Goal: Information Seeking & Learning: Learn about a topic

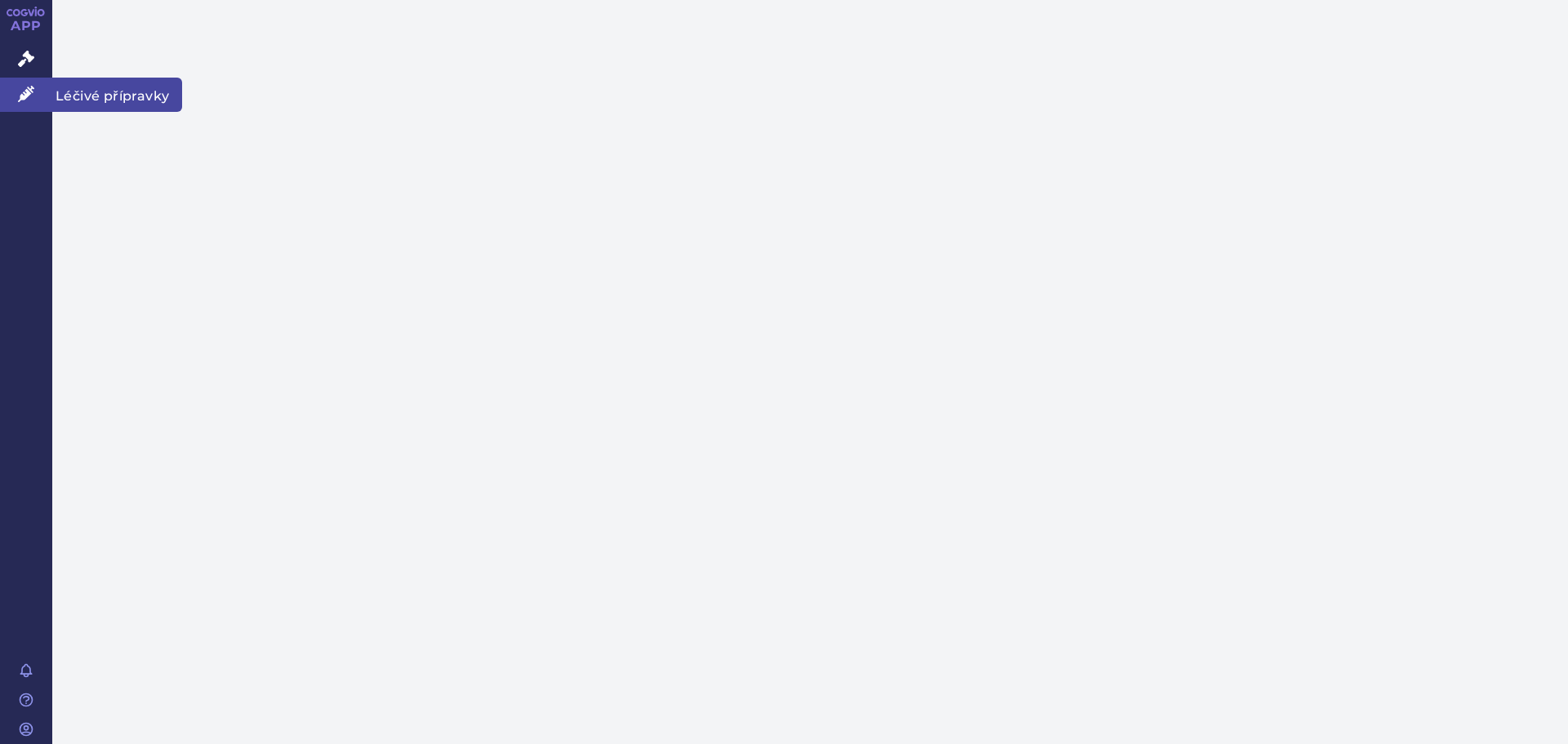
click at [16, 102] on link "Léčivé přípravky" at bounding box center [26, 94] width 53 height 34
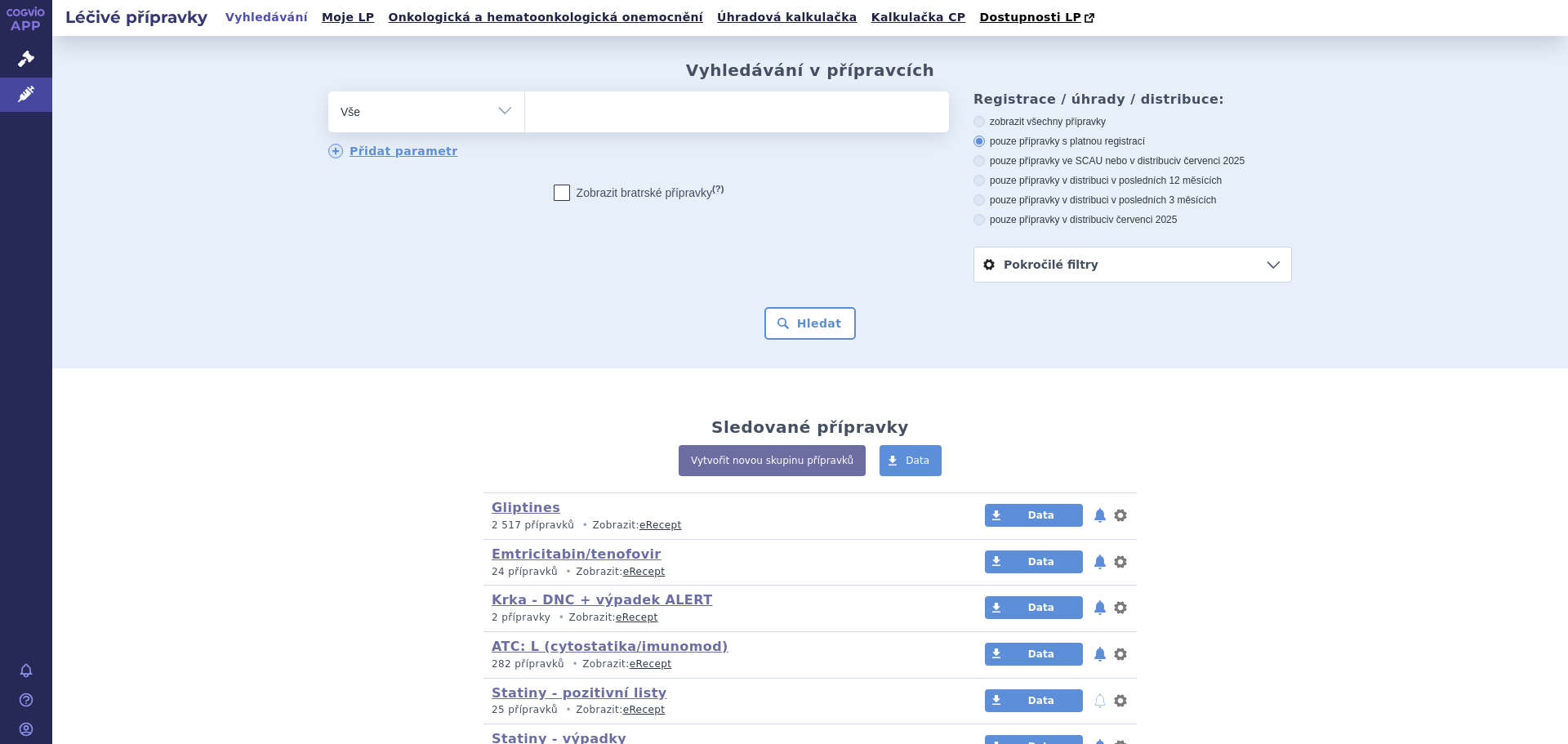
click at [631, 122] on ul at bounding box center [737, 109] width 424 height 34
click at [525, 122] on select at bounding box center [524, 111] width 1 height 41
type input "st"
type input "strep"
type input "strepsi"
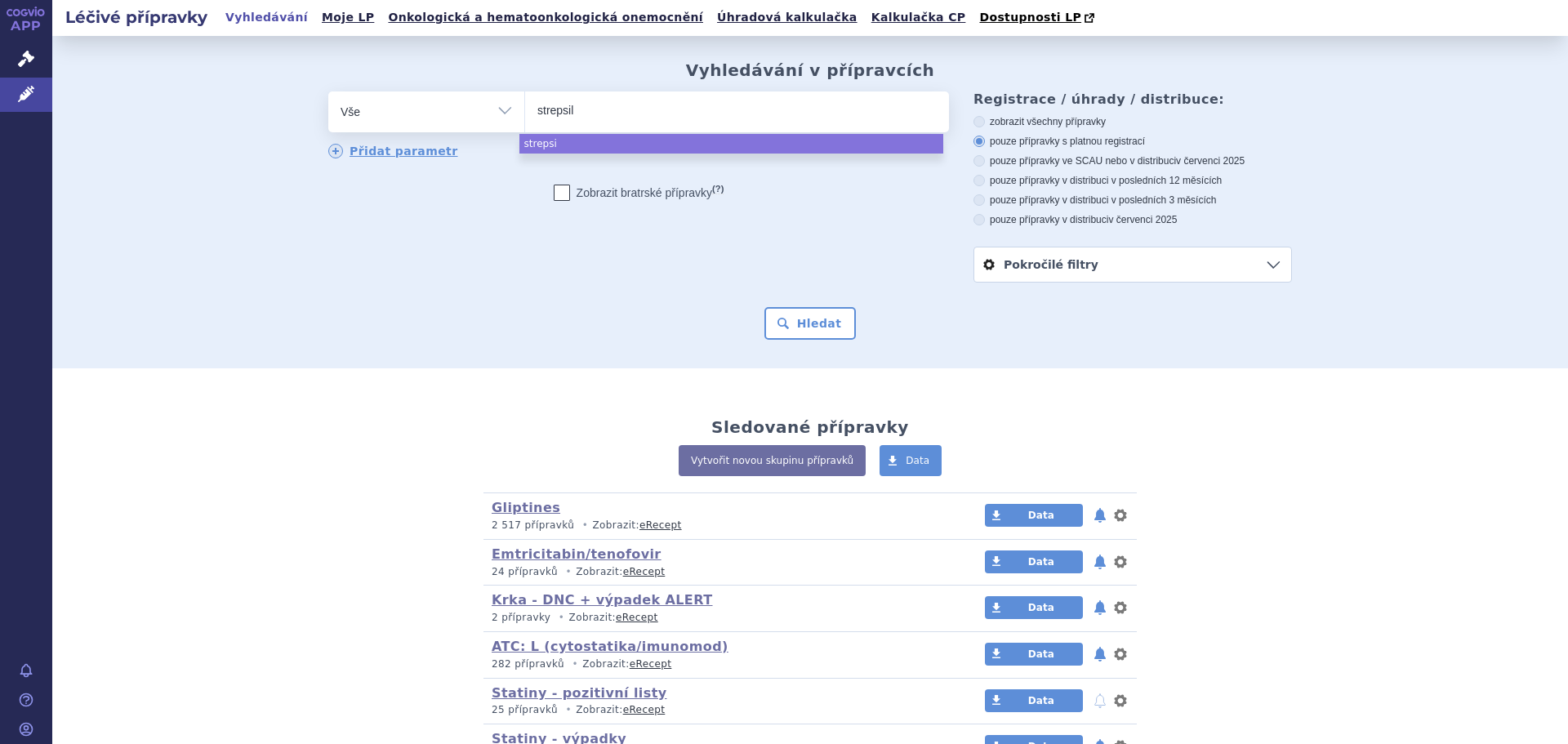
type input "strepsils"
select select "strepsils"
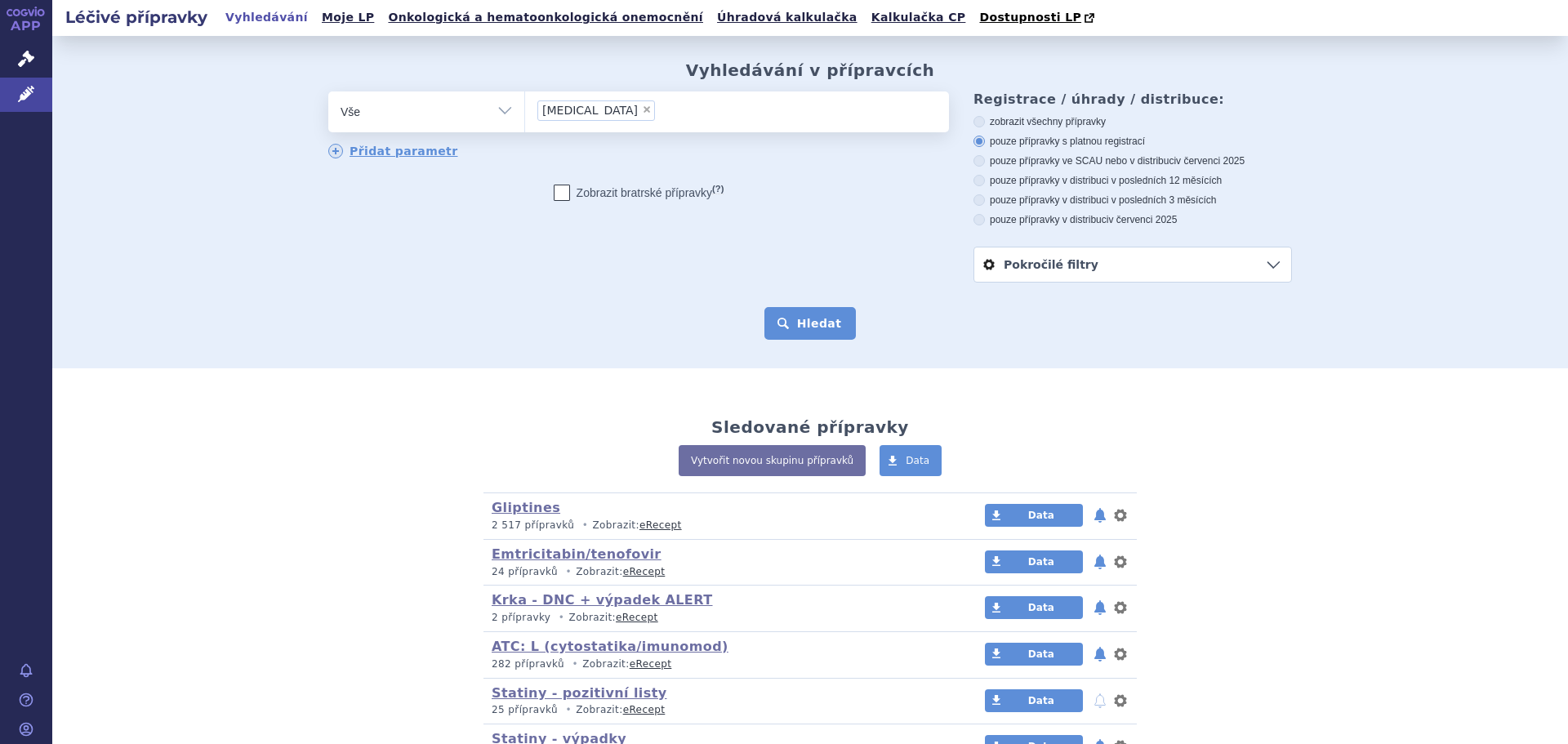
click at [789, 319] on button "Hledat" at bounding box center [811, 323] width 93 height 33
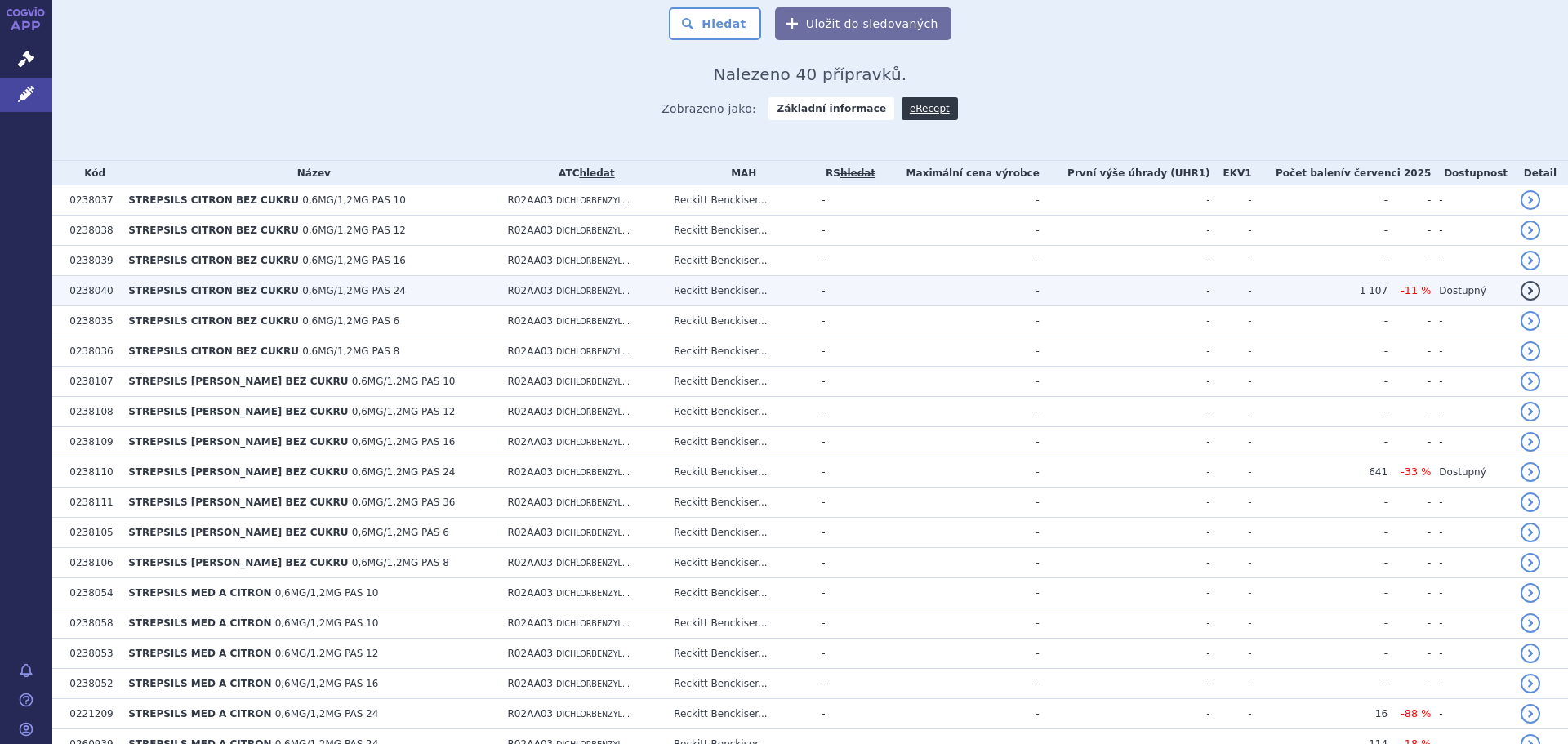
scroll to position [326, 0]
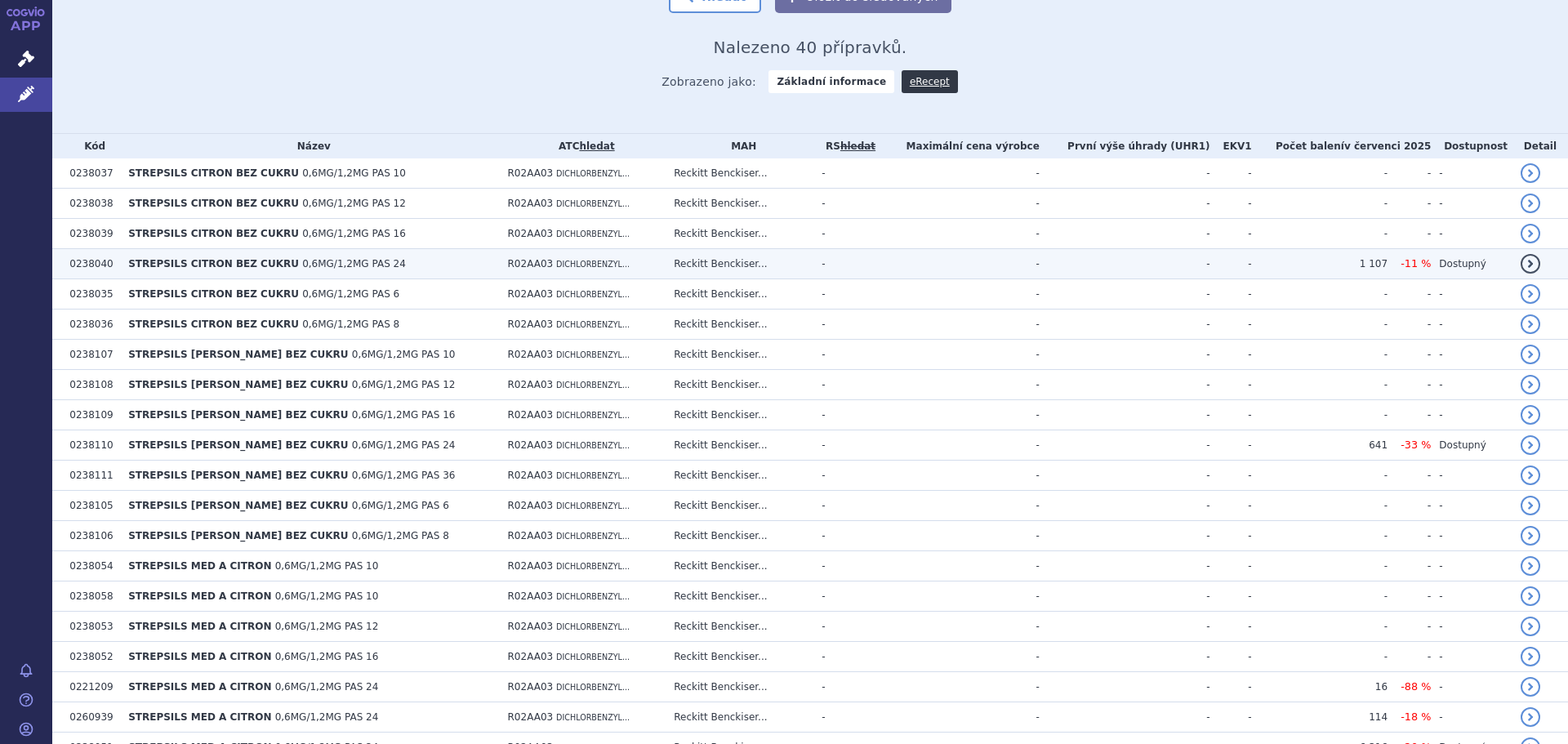
click at [325, 266] on span "0,6MG/1,2MG PAS 24" at bounding box center [354, 264] width 104 height 12
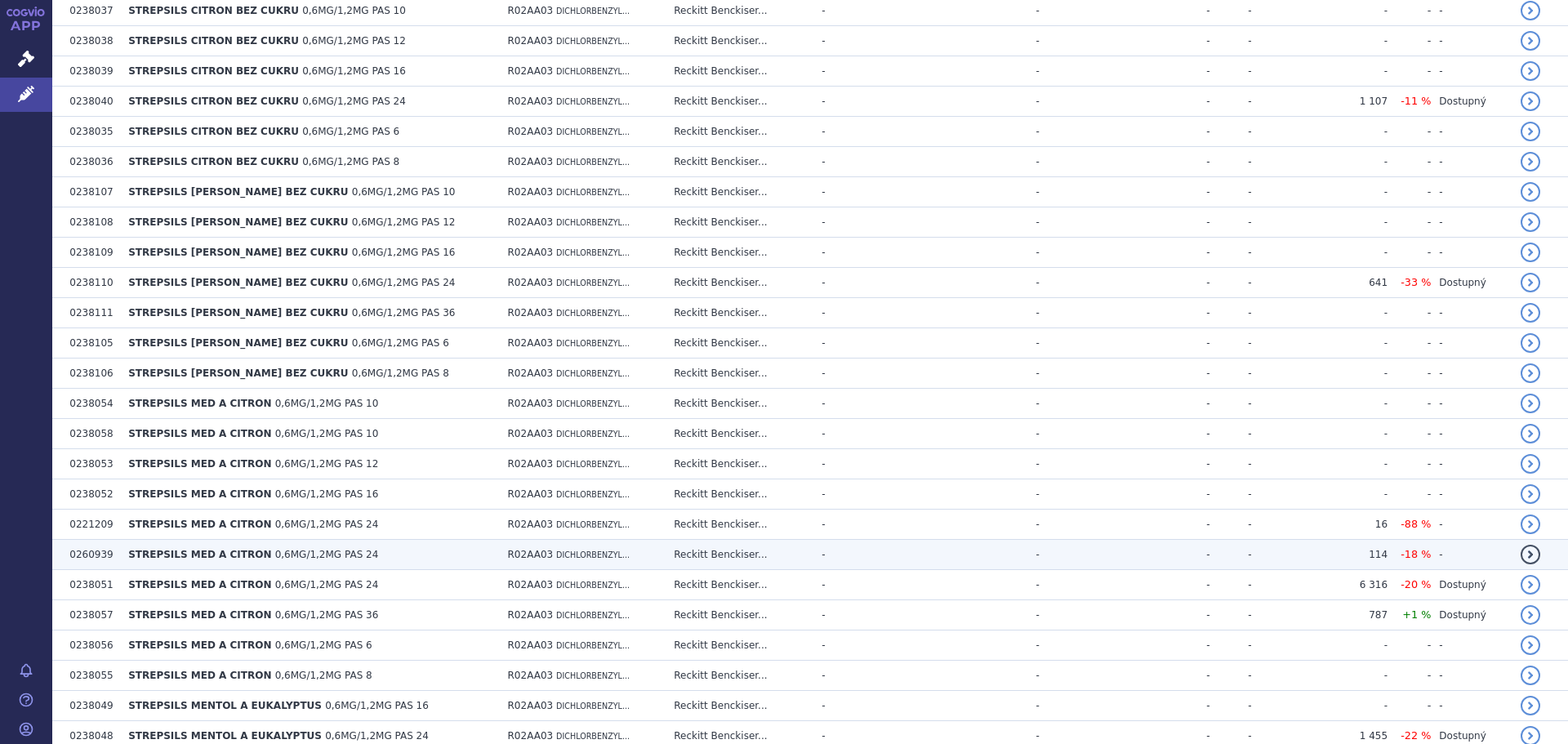
scroll to position [490, 0]
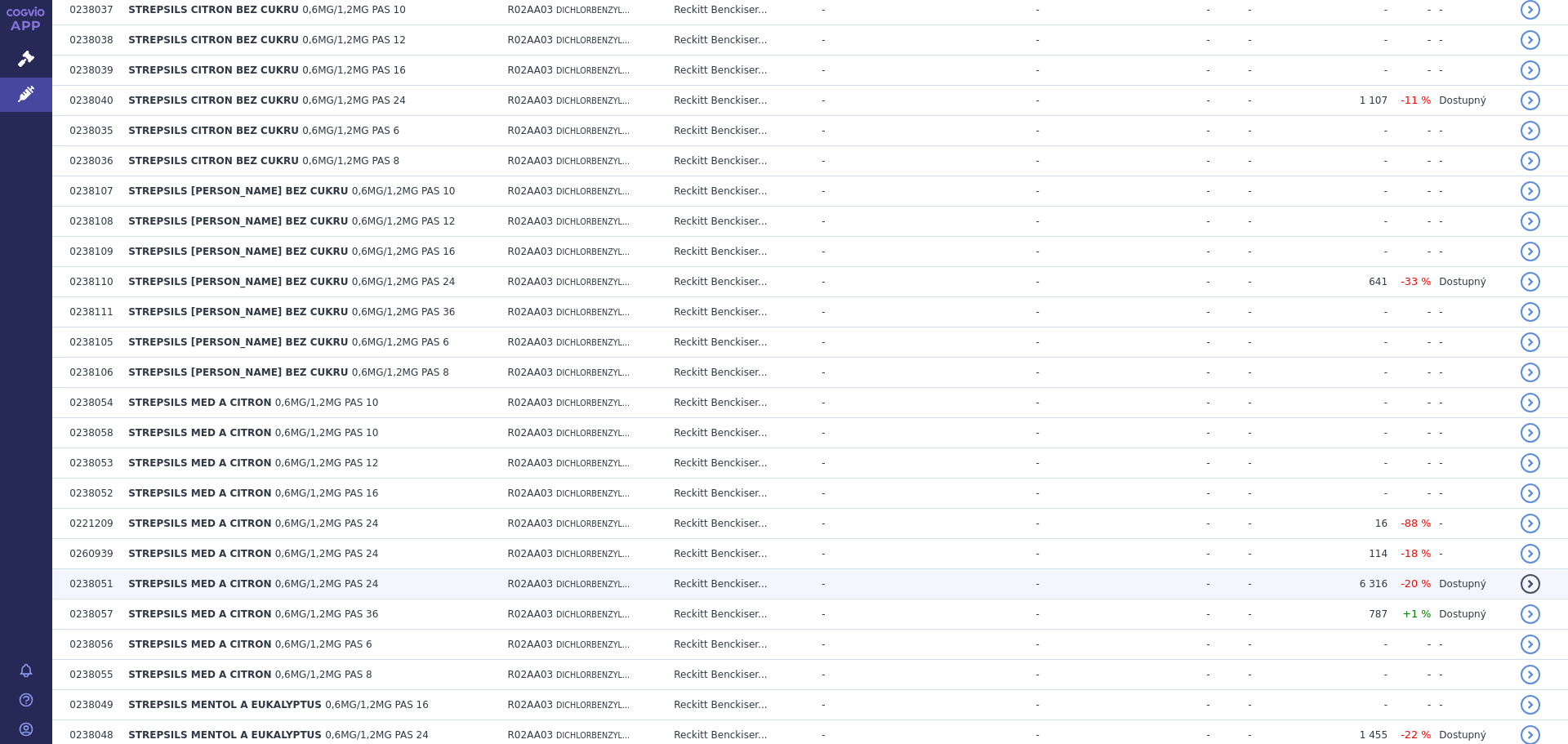
click at [353, 585] on td "STREPSILS MED A CITRON 0,6MG/1,2MG PAS 24" at bounding box center [310, 585] width 379 height 30
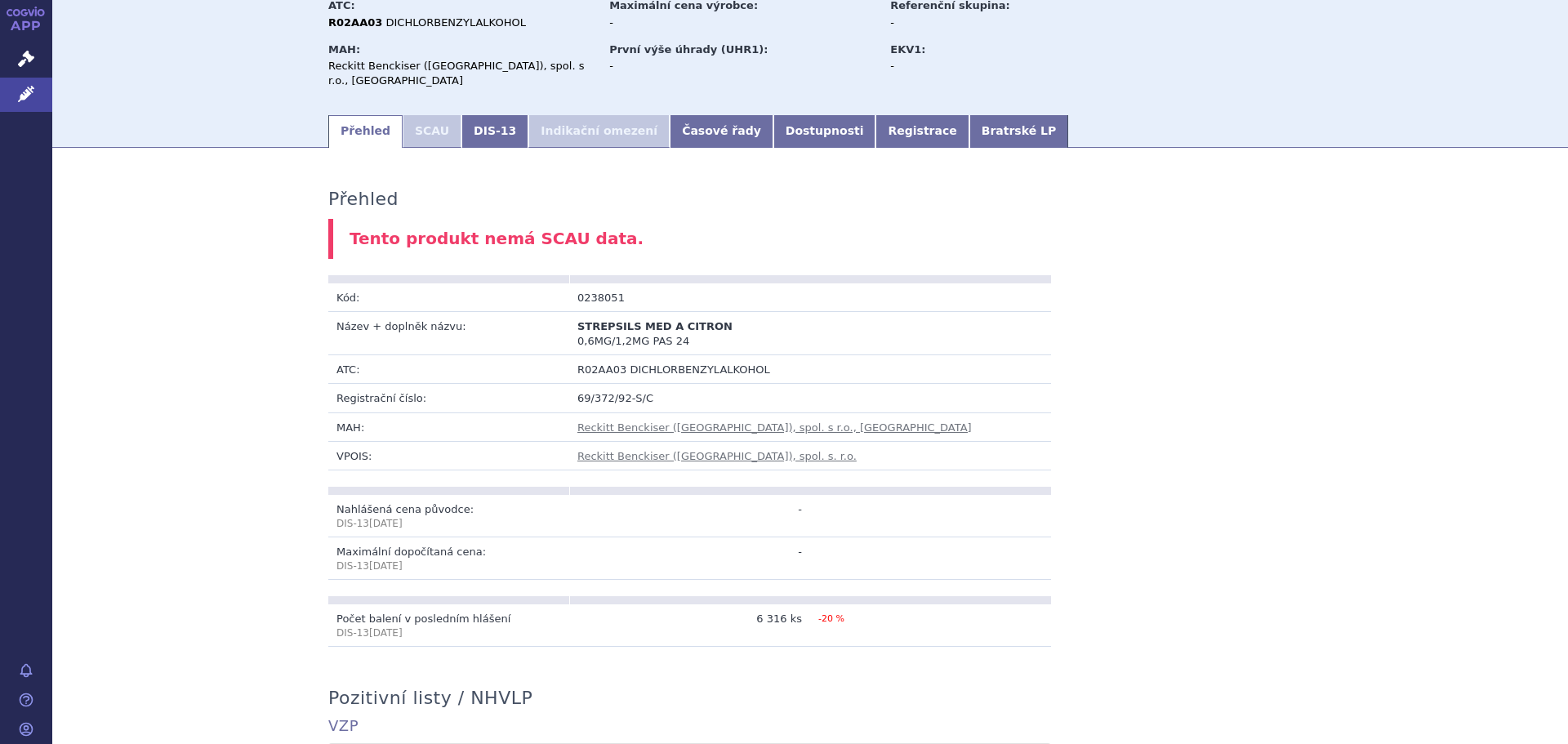
scroll to position [82, 0]
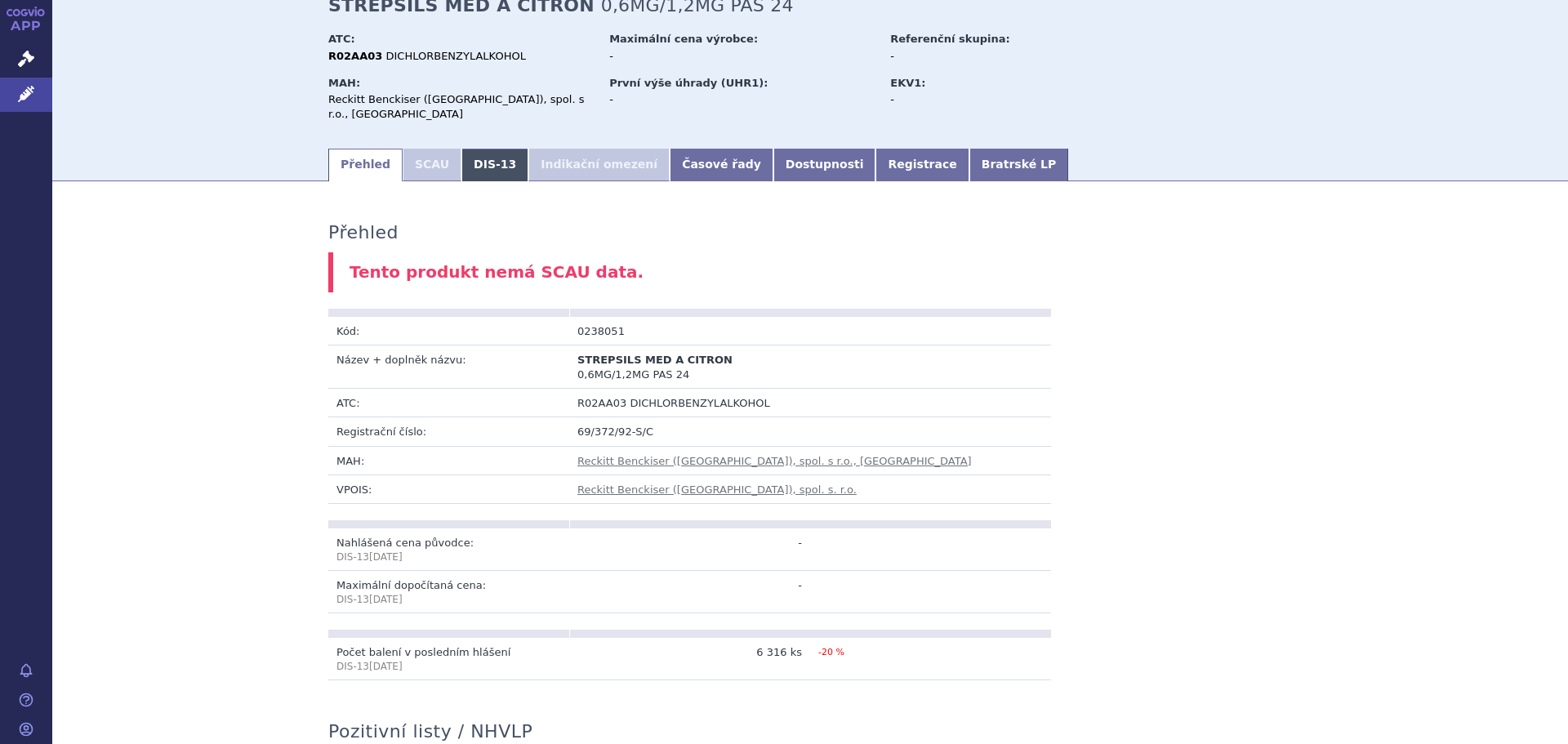
click at [481, 149] on link "DIS-13" at bounding box center [495, 164] width 67 height 33
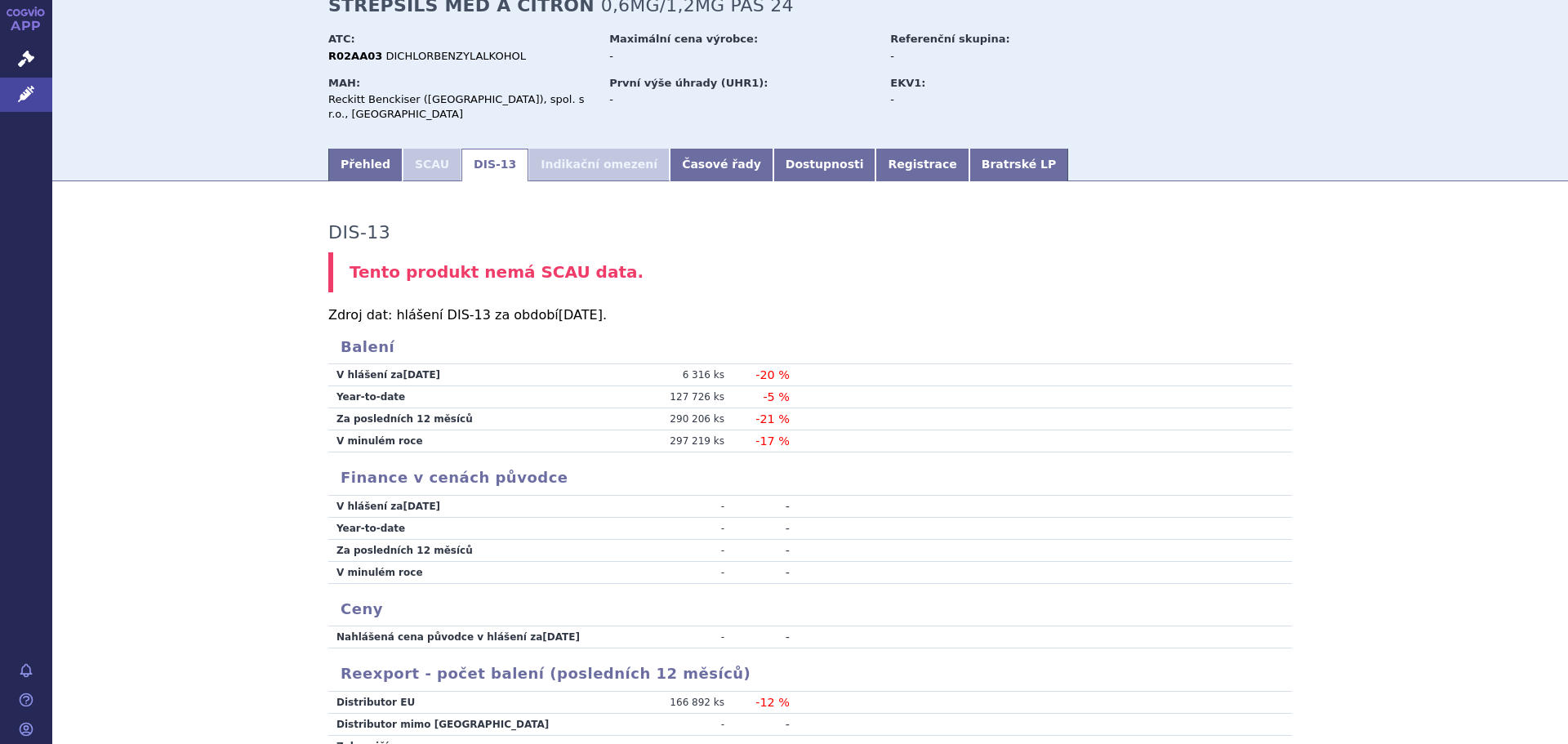
click at [438, 149] on li "SCAU" at bounding box center [432, 164] width 58 height 33
click at [420, 151] on li "SCAU" at bounding box center [432, 164] width 58 height 33
click at [692, 149] on link "Časové řady" at bounding box center [721, 164] width 104 height 33
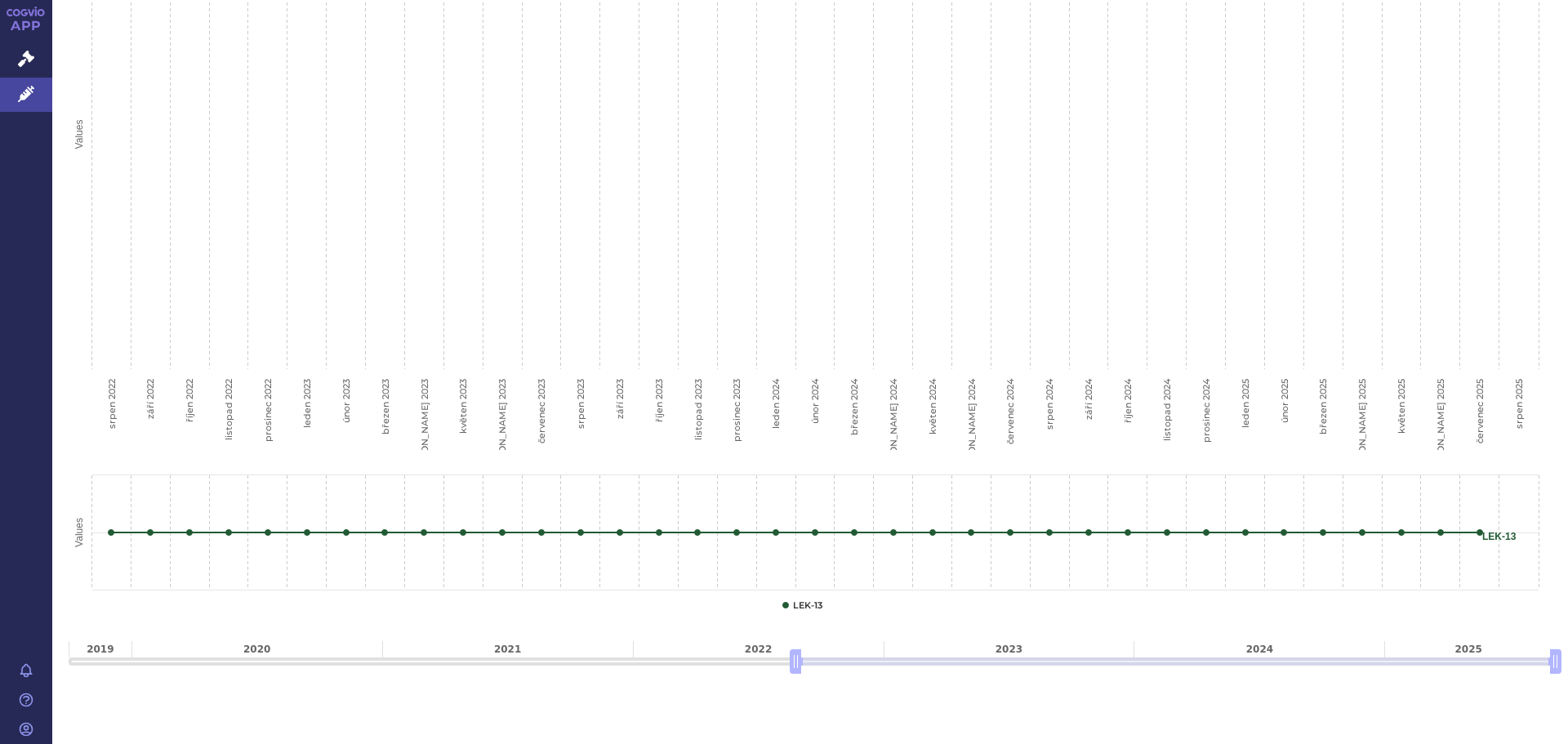
scroll to position [529, 0]
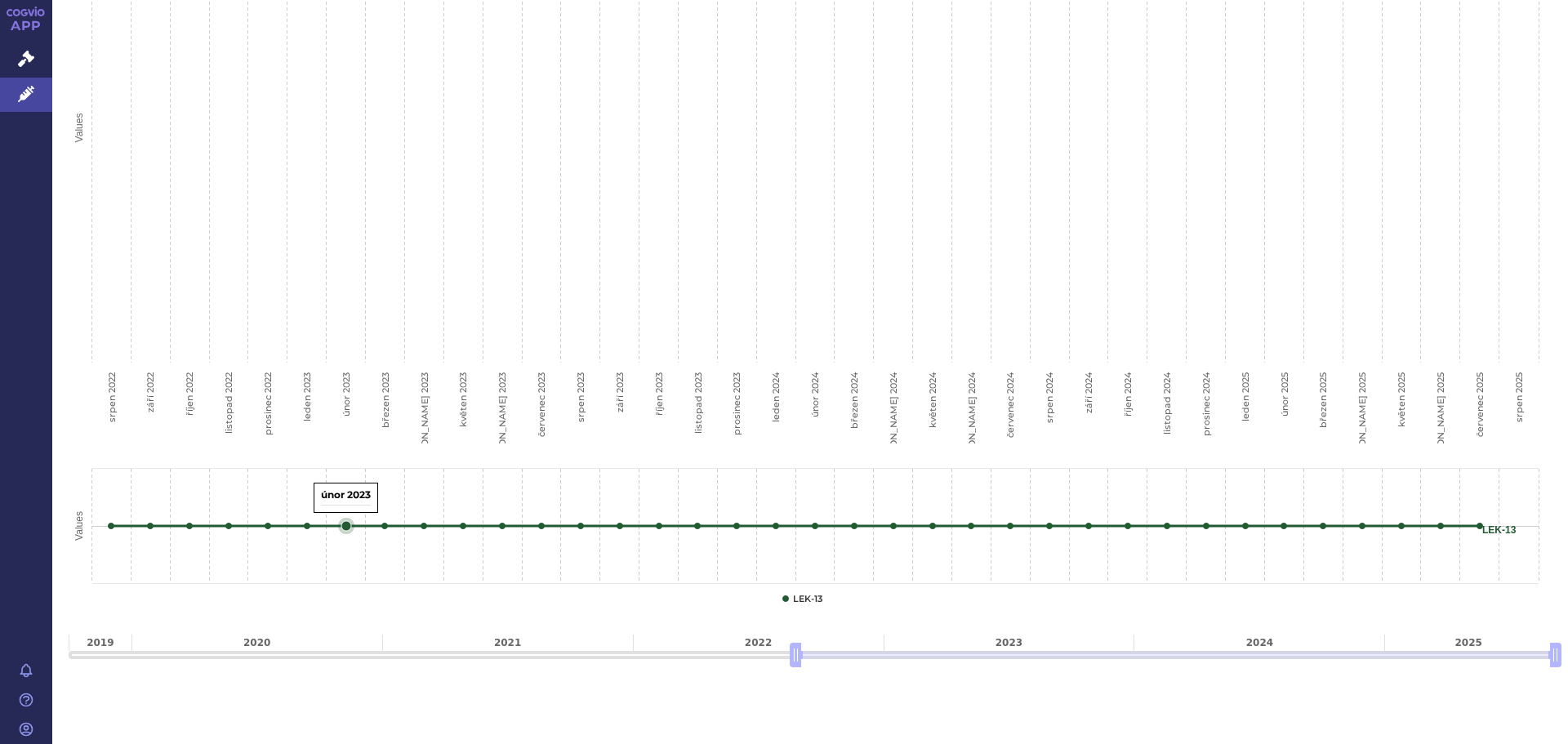
click at [354, 493] on rect "Interactive chart" at bounding box center [804, 542] width 1471 height 147
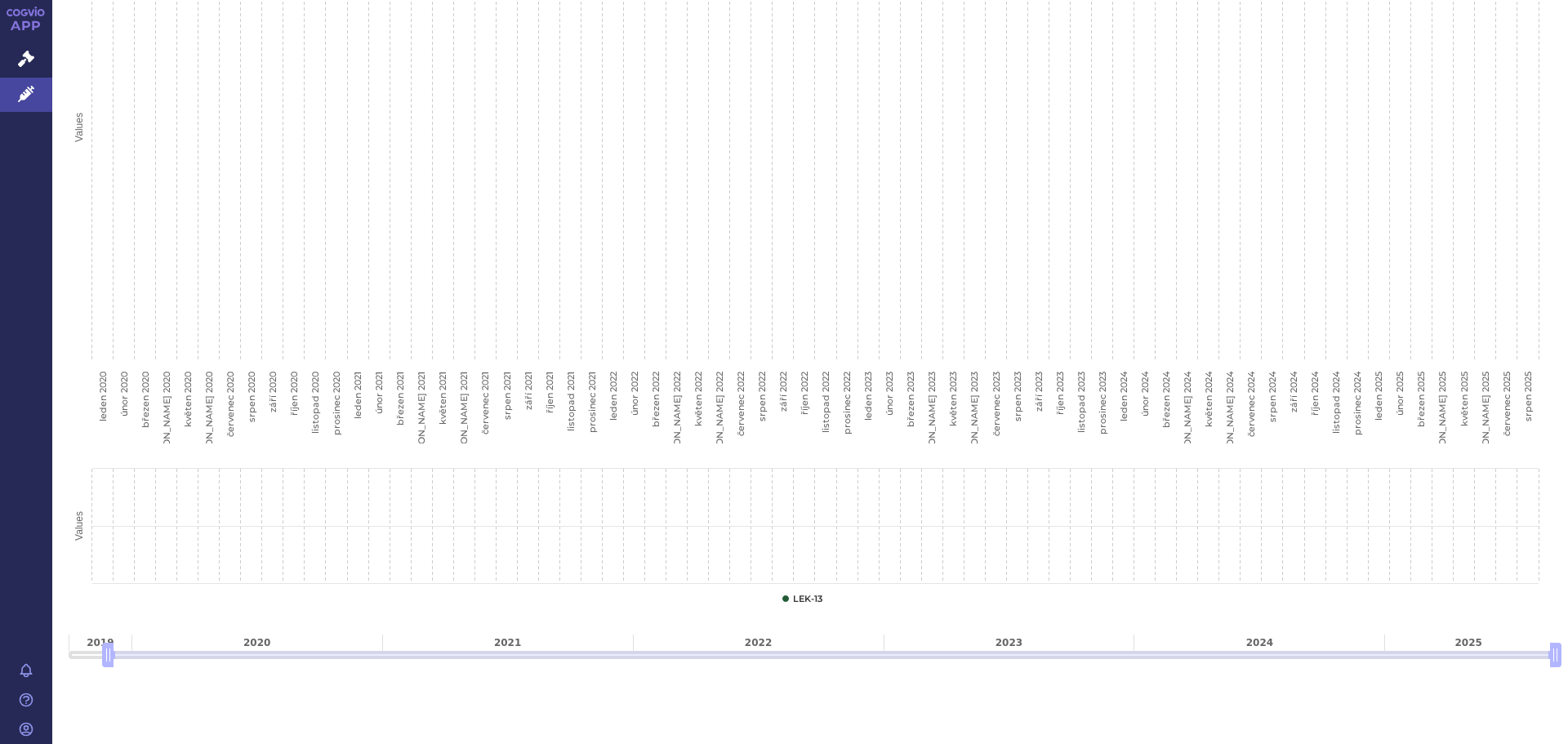
drag, startPoint x: 791, startPoint y: 645, endPoint x: 114, endPoint y: 625, distance: 677.3
click at [114, 635] on div "2019 2020 2021 2022 2023 2024 2025" at bounding box center [810, 646] width 1483 height 24
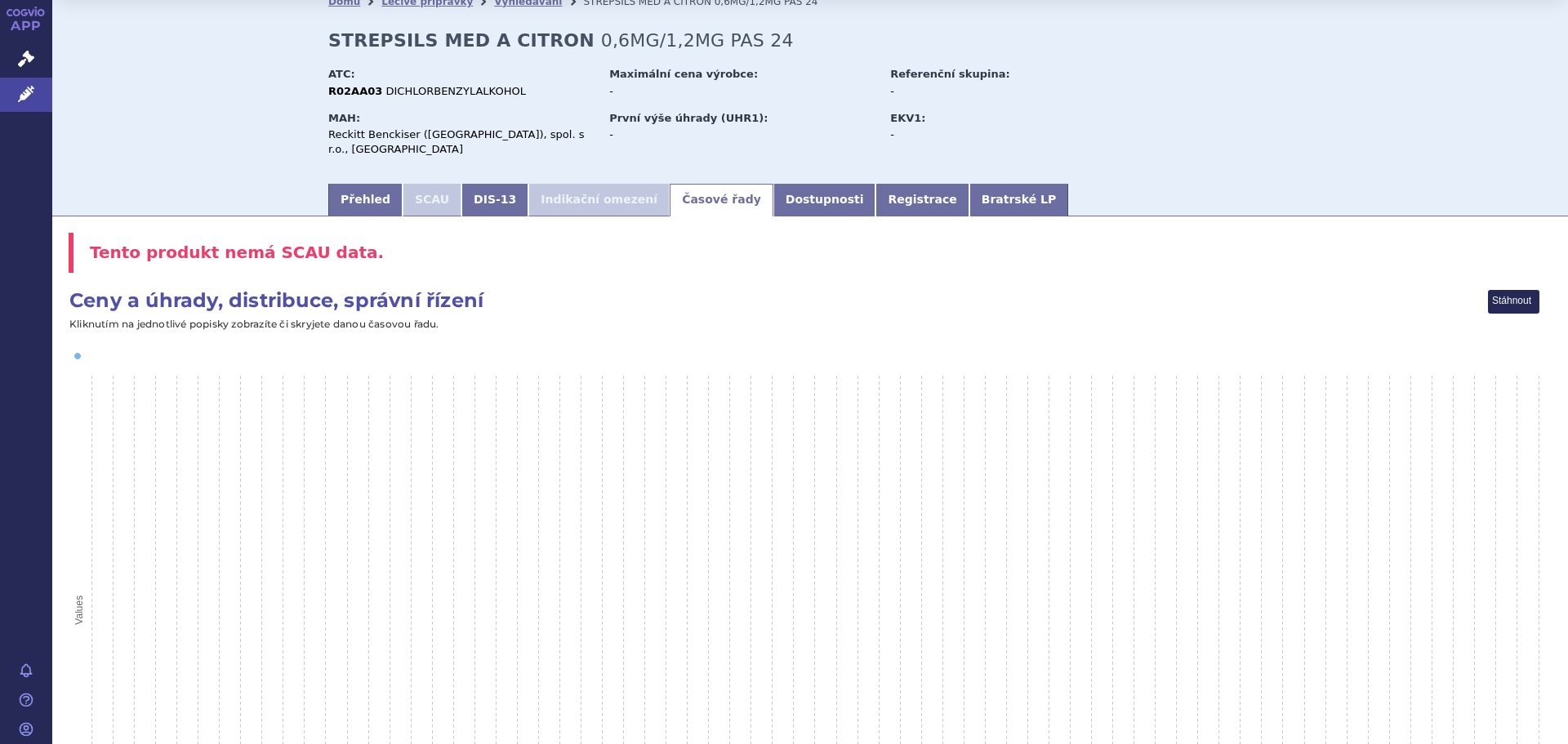
scroll to position [39, 0]
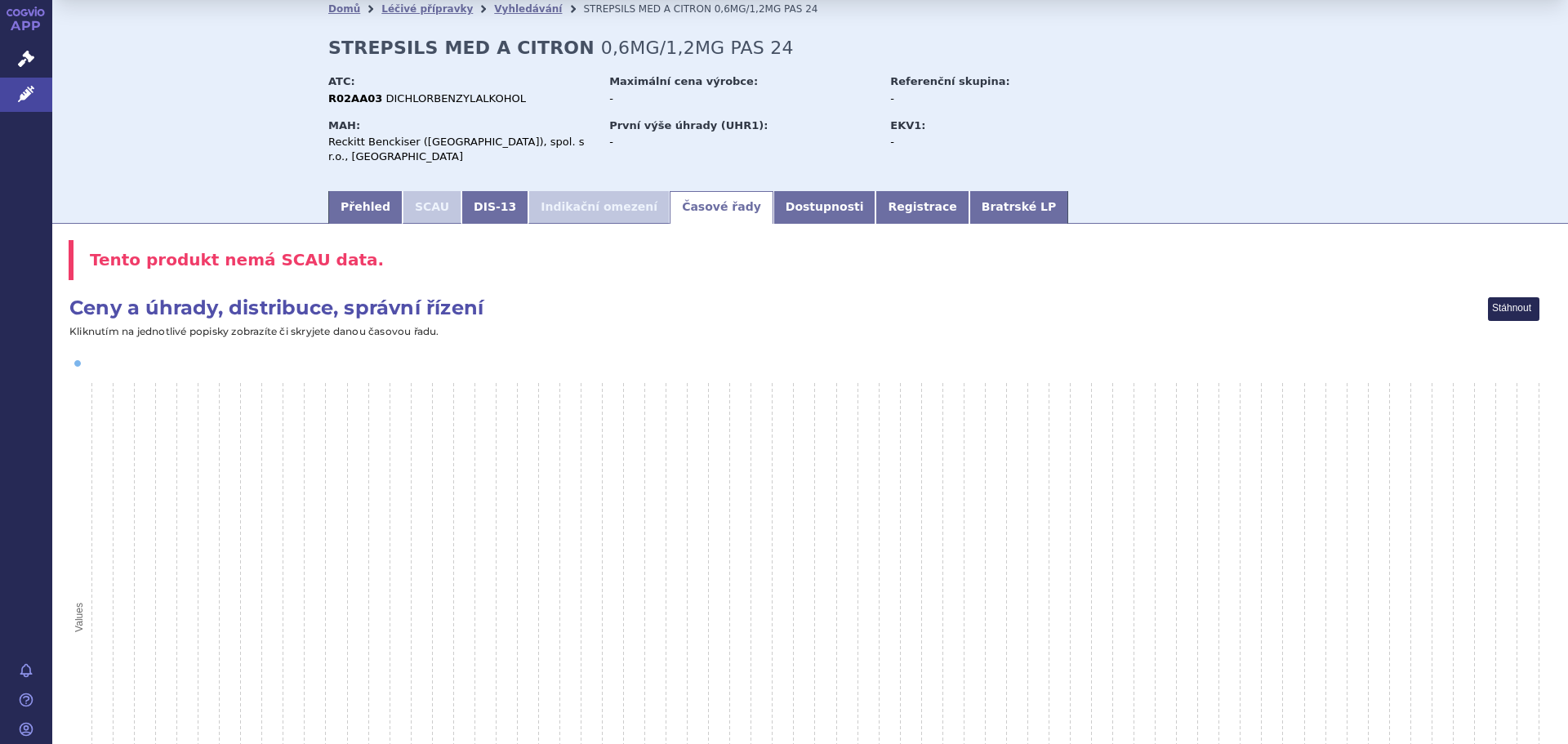
click at [332, 325] on text "Kliknutím na jednotlivé popisky zobrazíte či skryjete danou časovou řadu." at bounding box center [254, 331] width 370 height 13
click at [80, 353] on rect "Interactive chart" at bounding box center [804, 615] width 1471 height 637
click at [788, 201] on link "Dostupnosti" at bounding box center [824, 207] width 103 height 33
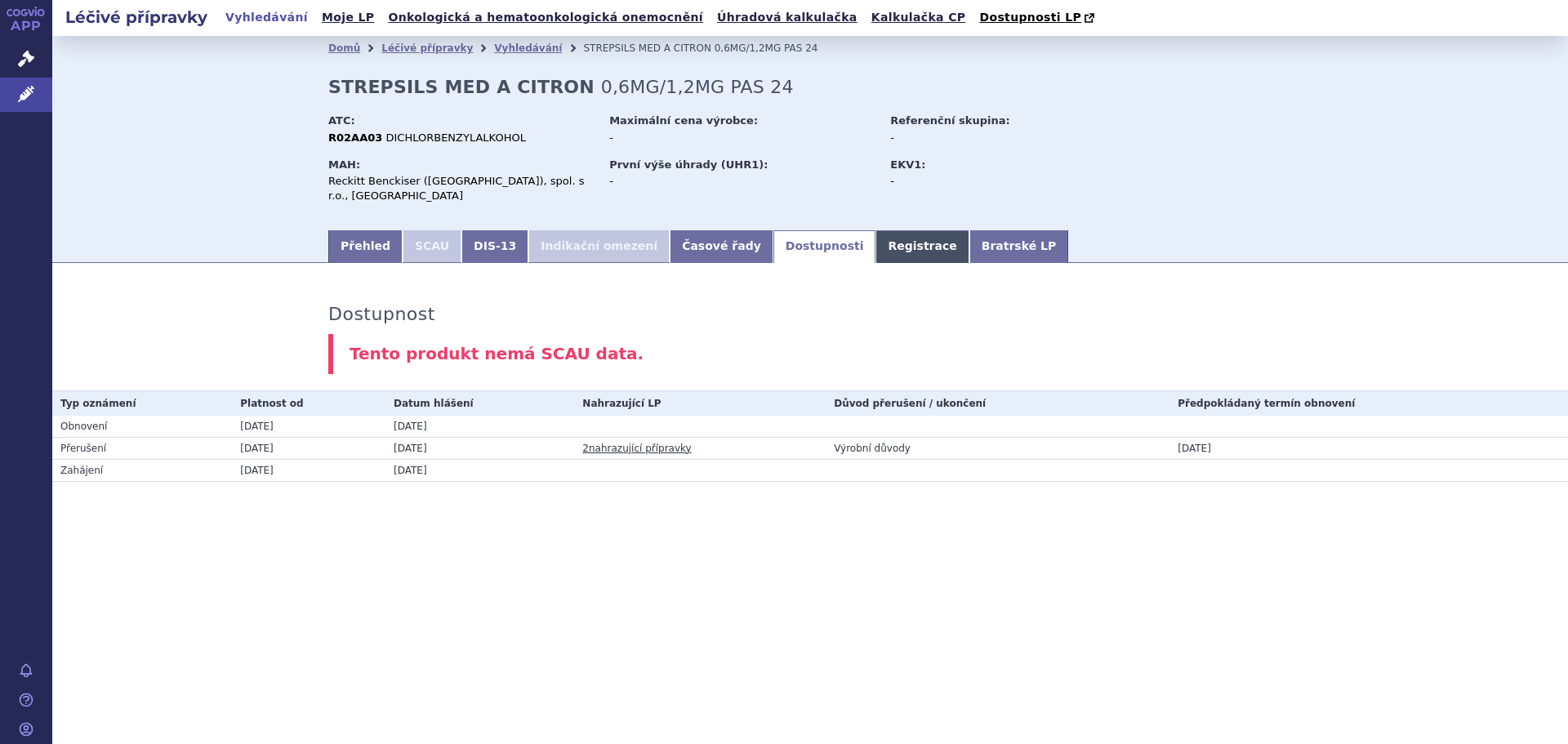
click at [876, 235] on link "Registrace" at bounding box center [923, 246] width 94 height 33
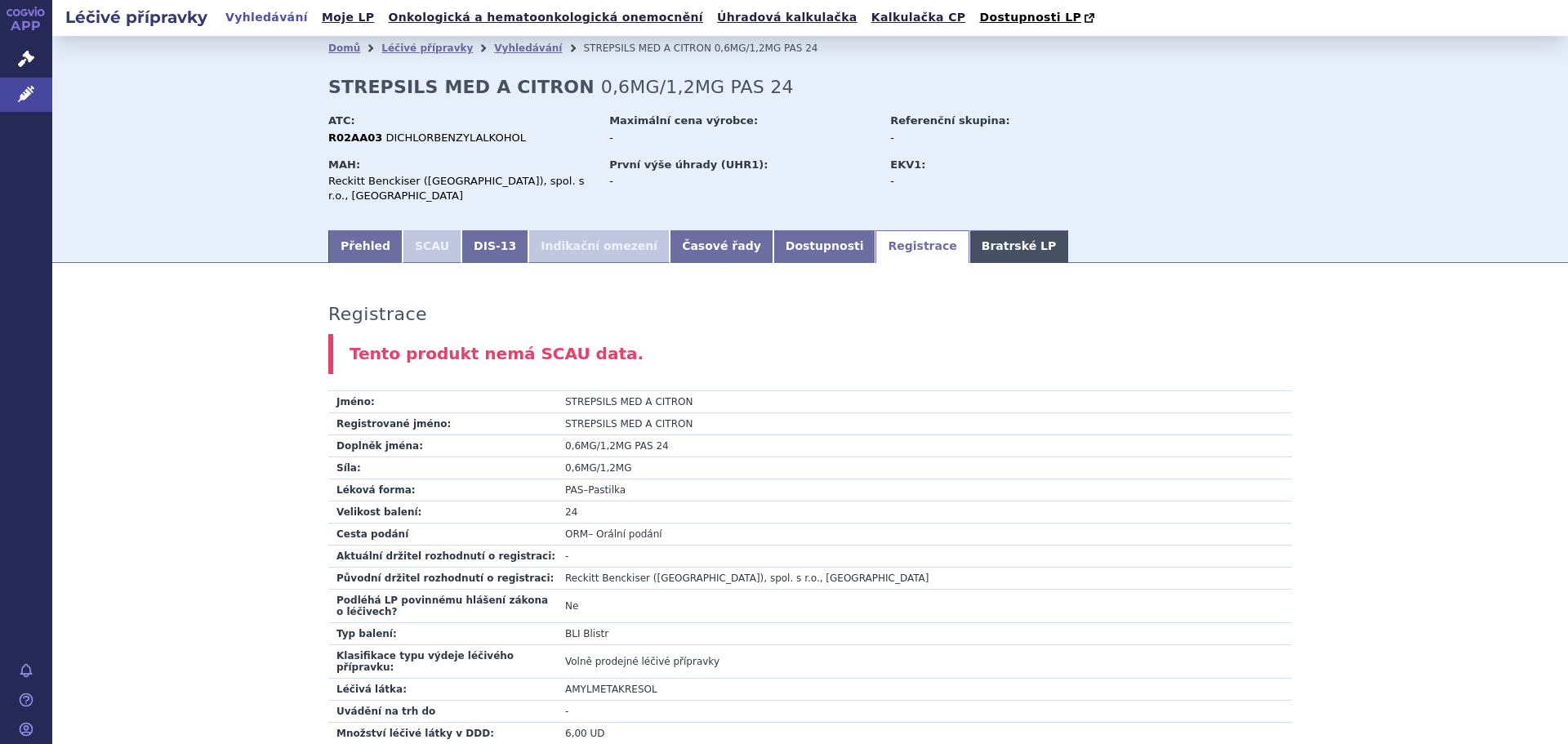
click at [969, 230] on link "Bratrské LP" at bounding box center [1019, 246] width 99 height 33
